Goal: Transaction & Acquisition: Subscribe to service/newsletter

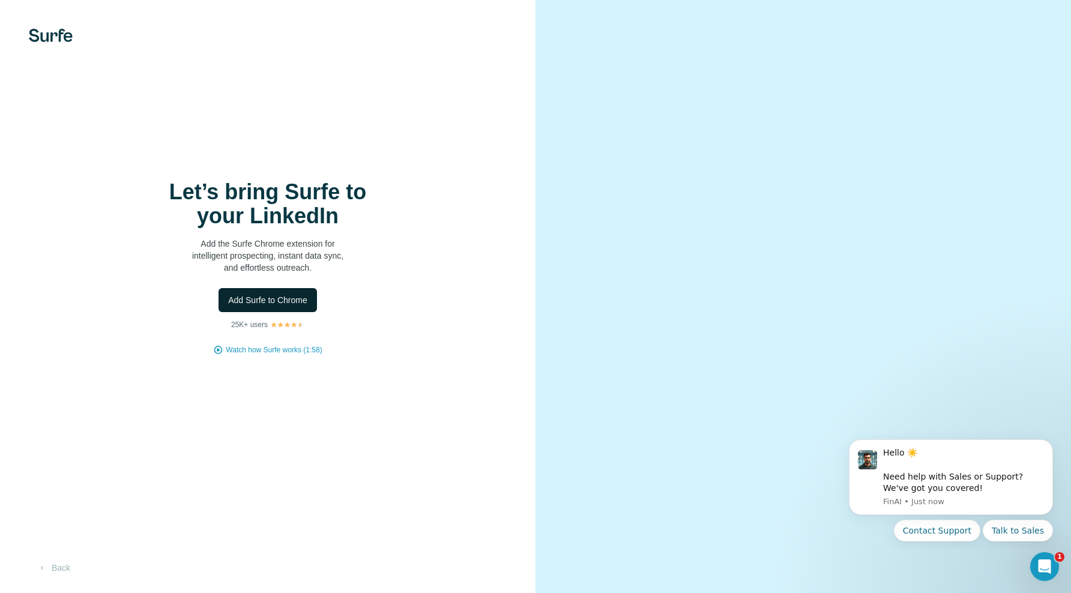
click at [282, 291] on button "Add Surfe to Chrome" at bounding box center [267, 300] width 98 height 24
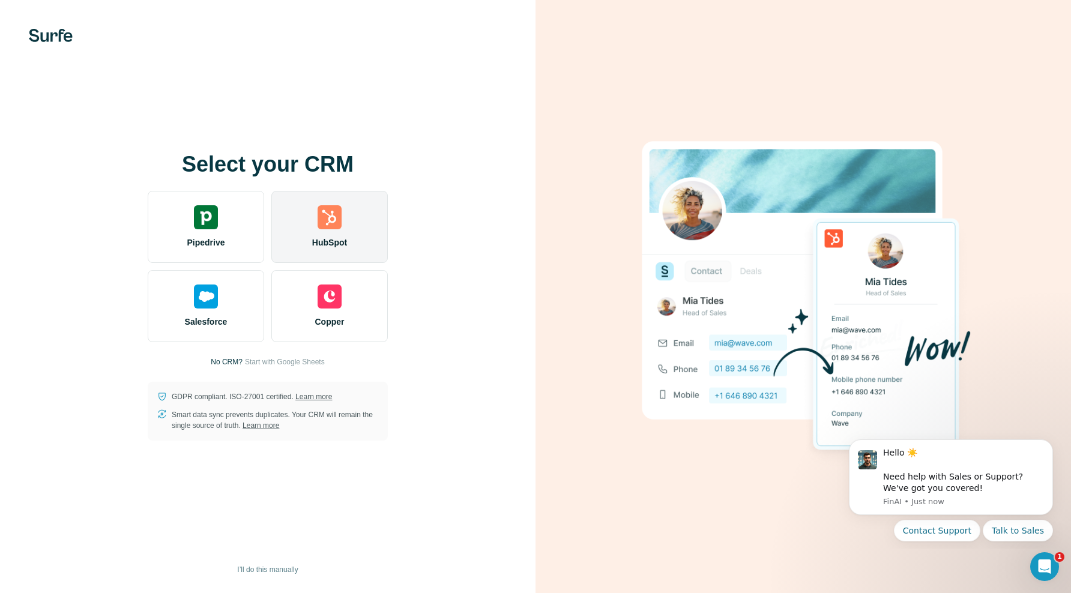
click at [333, 226] on img at bounding box center [330, 217] width 24 height 24
click at [326, 223] on img at bounding box center [330, 217] width 24 height 24
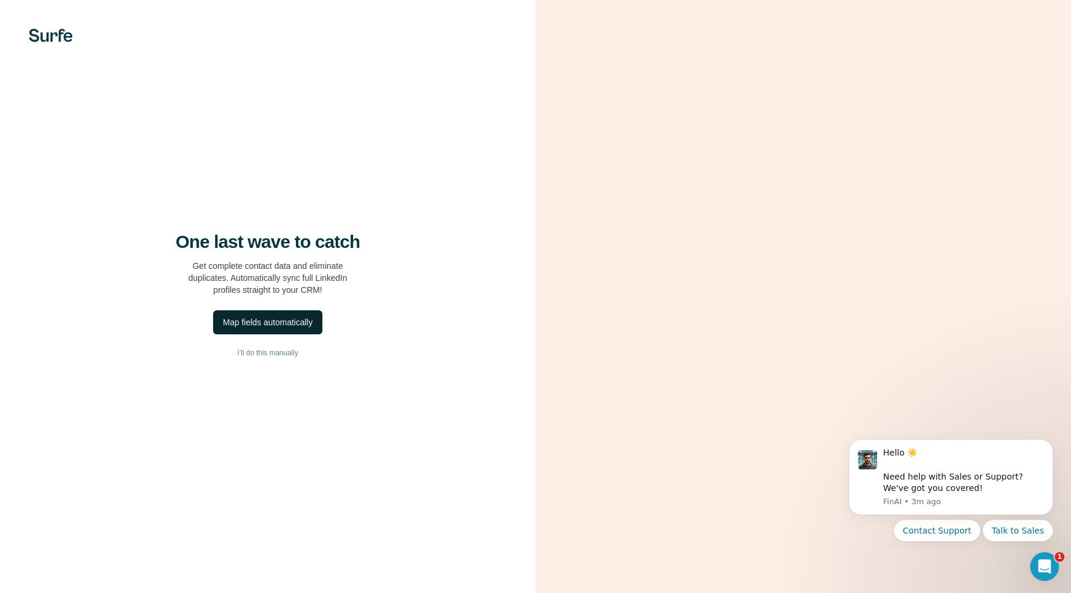
click at [294, 324] on div "Map fields automatically" at bounding box center [267, 322] width 89 height 12
